Goal: Information Seeking & Learning: Learn about a topic

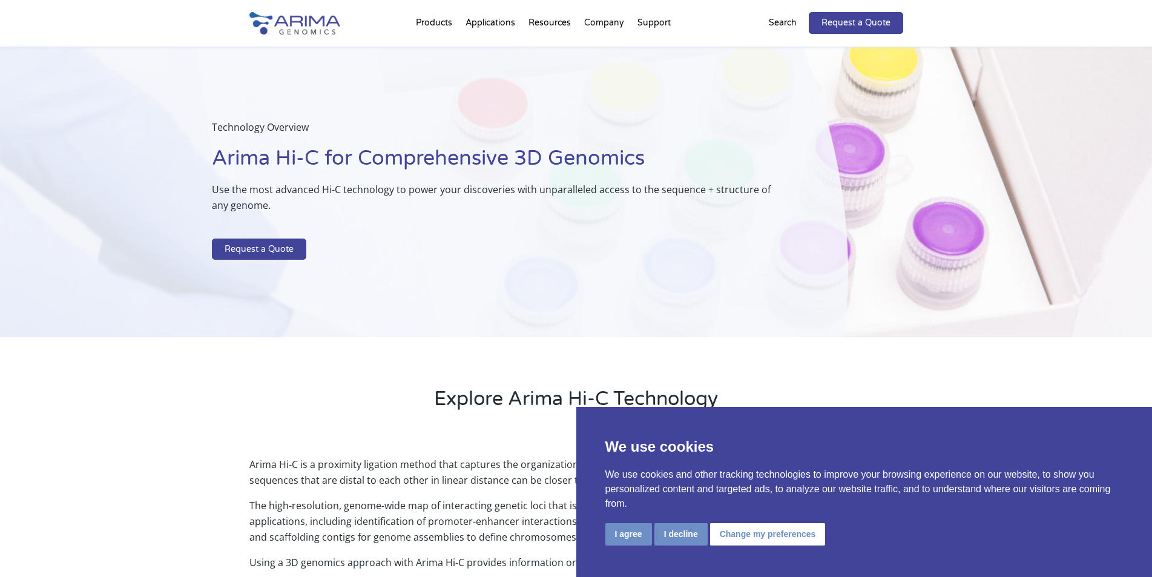
click at [528, 129] on p "Technology Overview" at bounding box center [500, 131] width 576 height 25
click at [529, 220] on p "Use the most advanced Hi-C technology to power your discoveries with unparallel…" at bounding box center [500, 202] width 576 height 41
click at [475, 461] on p "Arima Hi-C is a proximity ligation method that captures the organizational stru…" at bounding box center [576, 477] width 654 height 41
click at [468, 287] on div "Technology Overview Arima Hi-C for Comprehensive 3D Genomics Use the most advan…" at bounding box center [424, 192] width 848 height 291
click at [582, 311] on div "Technology Overview Arima Hi-C for Comprehensive 3D Genomics Use the most advan…" at bounding box center [424, 192] width 848 height 291
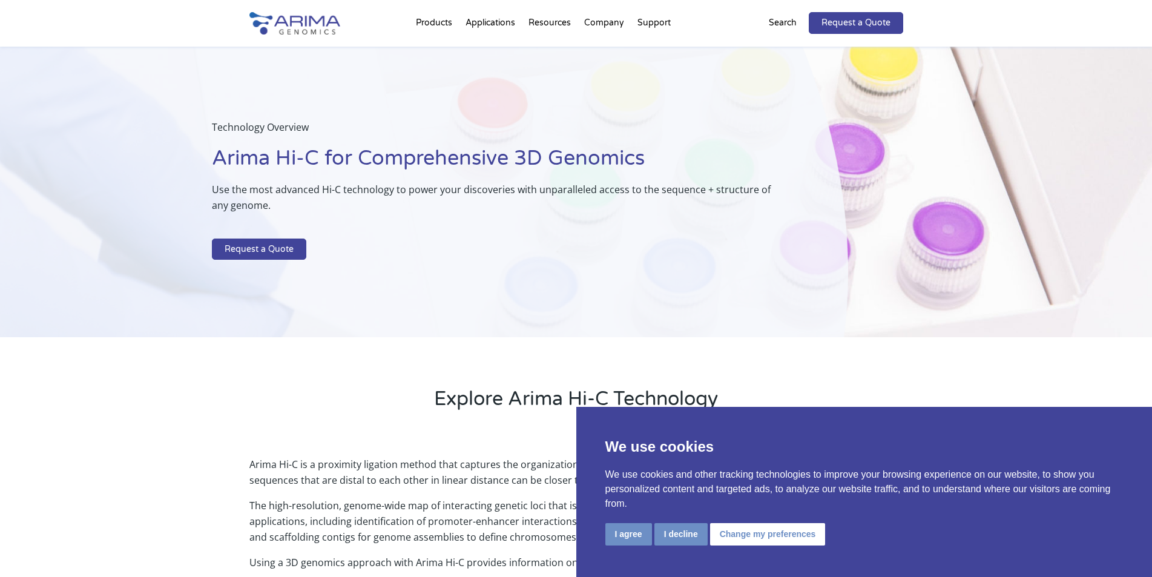
click at [584, 335] on div "Technology Overview Arima Hi-C for Comprehensive 3D Genomics Use the most advan…" at bounding box center [424, 192] width 848 height 291
click at [584, 347] on div "Explore Arima Hi-C Technology" at bounding box center [576, 388] width 1152 height 103
click at [584, 359] on div "Explore Arima Hi-C Technology" at bounding box center [576, 388] width 1152 height 103
click at [584, 371] on div "Explore Arima Hi-C Technology" at bounding box center [576, 388] width 1152 height 103
click at [584, 395] on h2 "Explore Arima Hi-C Technology" at bounding box center [576, 404] width 654 height 36
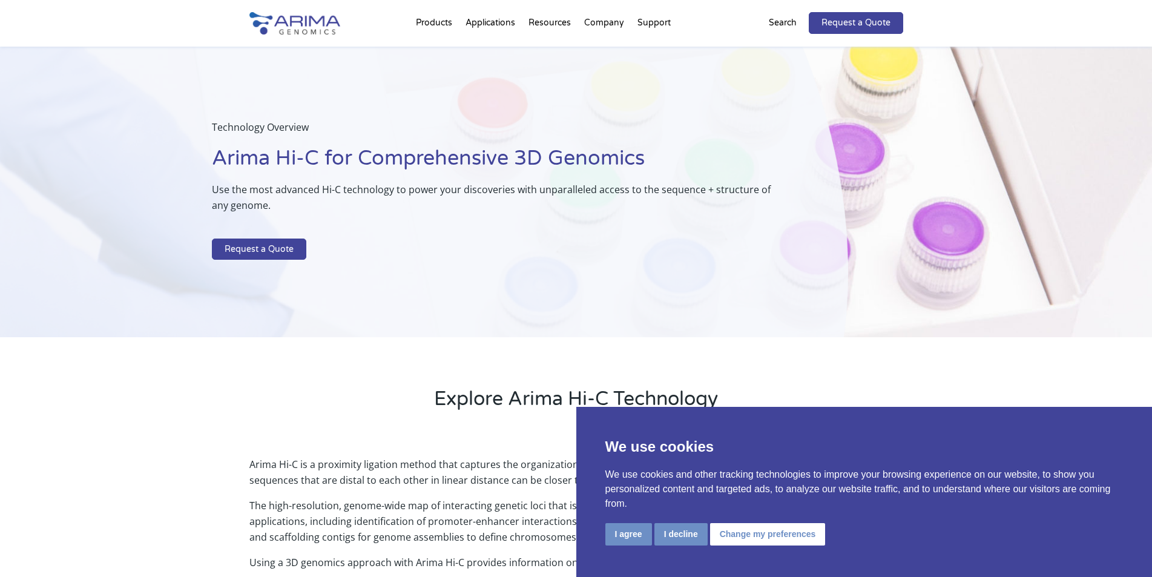
click at [584, 408] on div "We use cookies We use cookies and other tracking technologies to improve your b…" at bounding box center [865, 492] width 577 height 170
click at [584, 420] on div "We use cookies We use cookies and other tracking technologies to improve your b…" at bounding box center [865, 492] width 577 height 170
click at [584, 432] on div "We use cookies We use cookies and other tracking technologies to improve your b…" at bounding box center [865, 492] width 577 height 170
click at [529, 220] on p "Use the most advanced Hi-C technology to power your discoveries with unparallel…" at bounding box center [500, 202] width 576 height 41
click at [528, 129] on p "Technology Overview" at bounding box center [500, 131] width 576 height 25
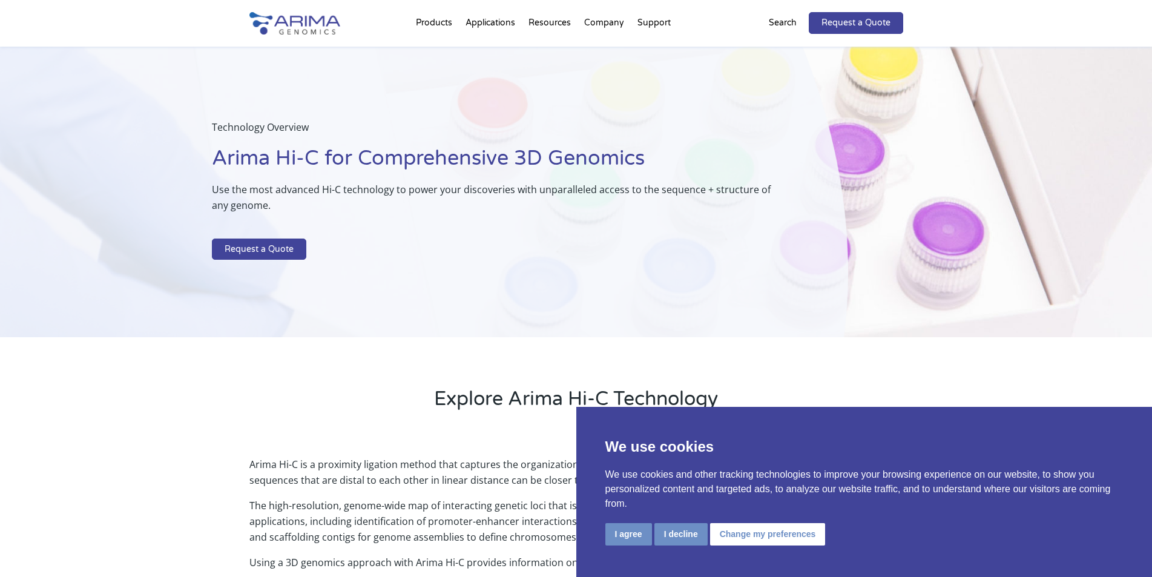
click at [528, 129] on p "Technology Overview" at bounding box center [500, 131] width 576 height 25
